Goal: Find specific page/section: Find specific page/section

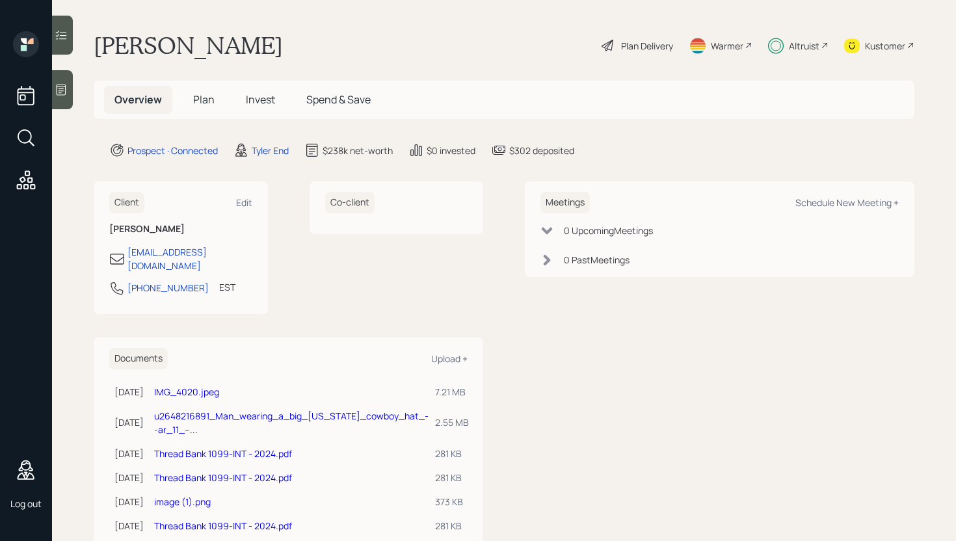
click at [393, 52] on div "[PERSON_NAME] Plan Delivery Warmer Altruist Kustomer" at bounding box center [504, 45] width 821 height 29
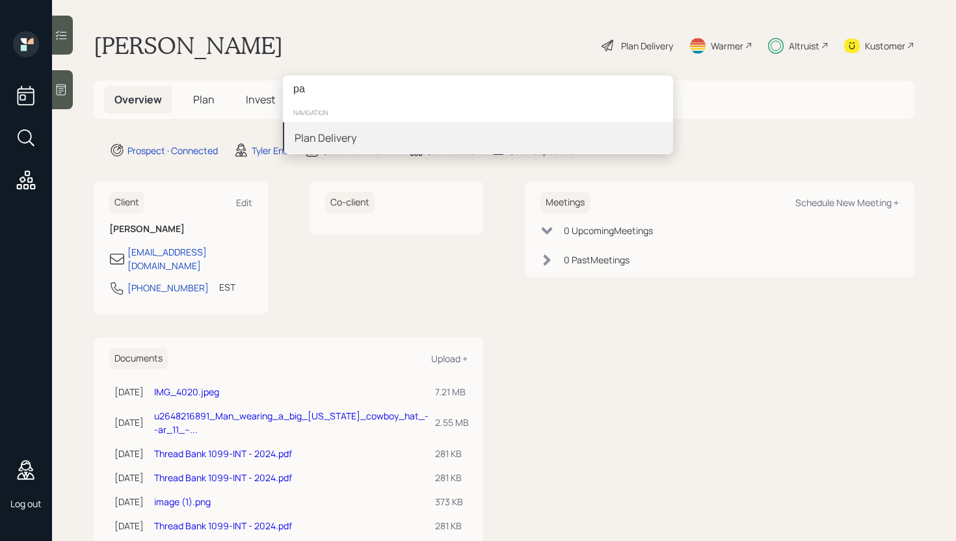
type input "p"
type input "[PERSON_NAME]"
click at [404, 140] on div "[PERSON_NAME]" at bounding box center [425, 147] width 74 height 35
